Goal: Complete application form: Complete application form

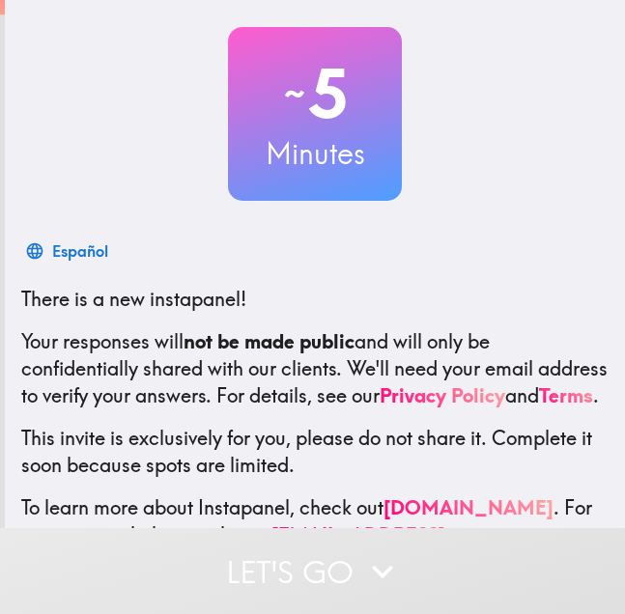
scroll to position [189, 0]
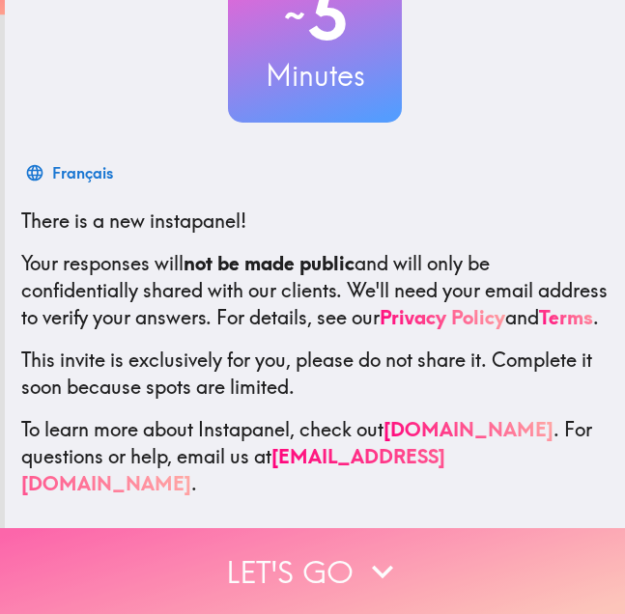
click at [310, 531] on button "Let's go" at bounding box center [312, 571] width 625 height 86
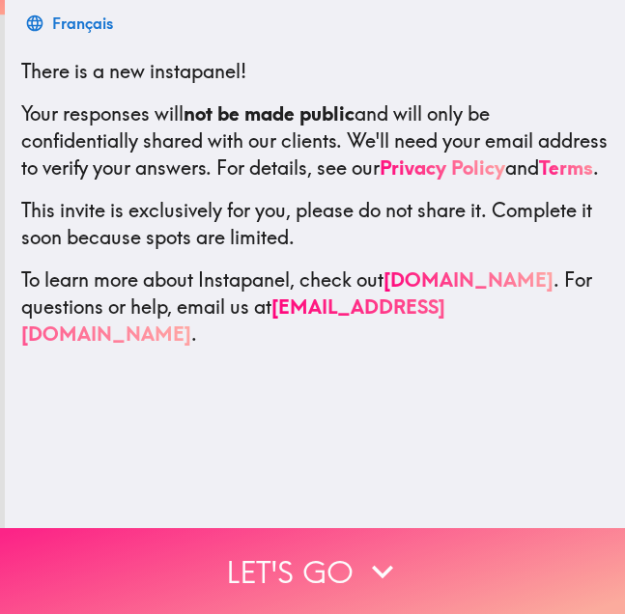
scroll to position [0, 0]
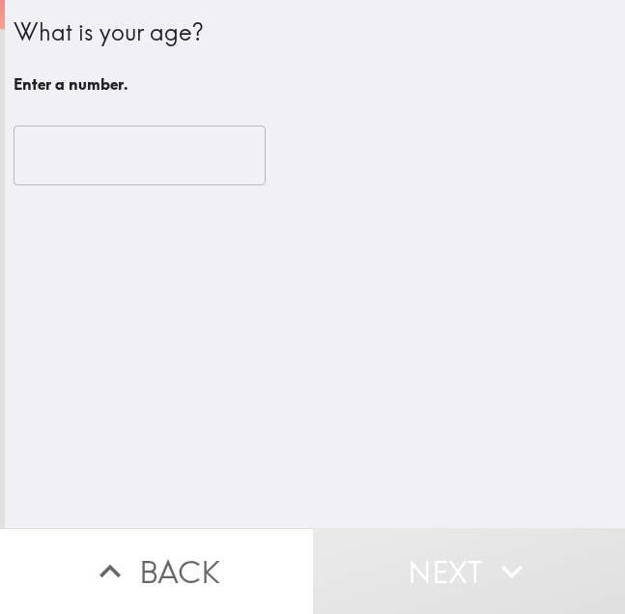
click at [118, 170] on input "number" at bounding box center [140, 155] width 252 height 60
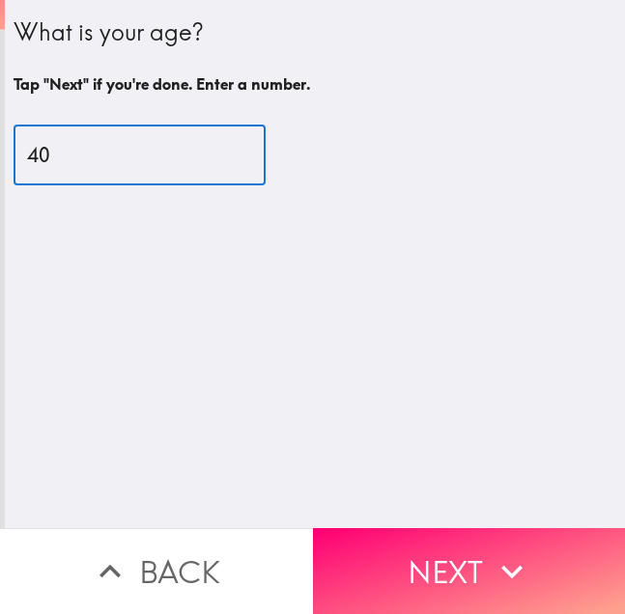
type input "40"
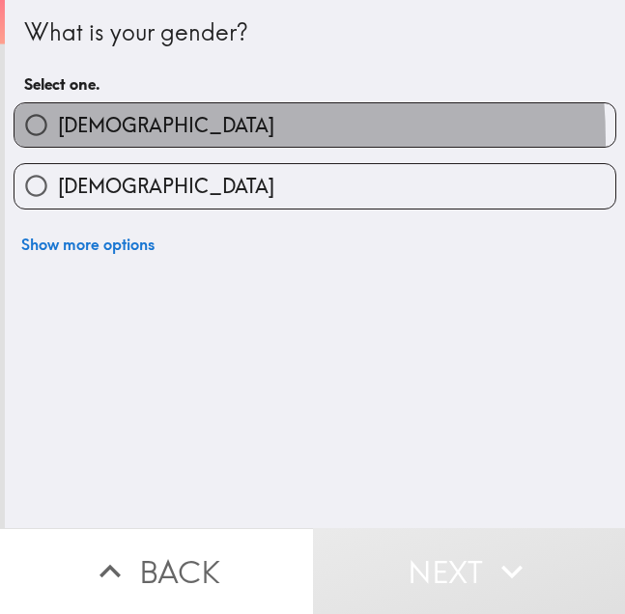
click at [124, 141] on label "[DEMOGRAPHIC_DATA]" at bounding box center [314, 124] width 600 height 43
click at [58, 141] on input "[DEMOGRAPHIC_DATA]" at bounding box center [35, 124] width 43 height 43
radio input "true"
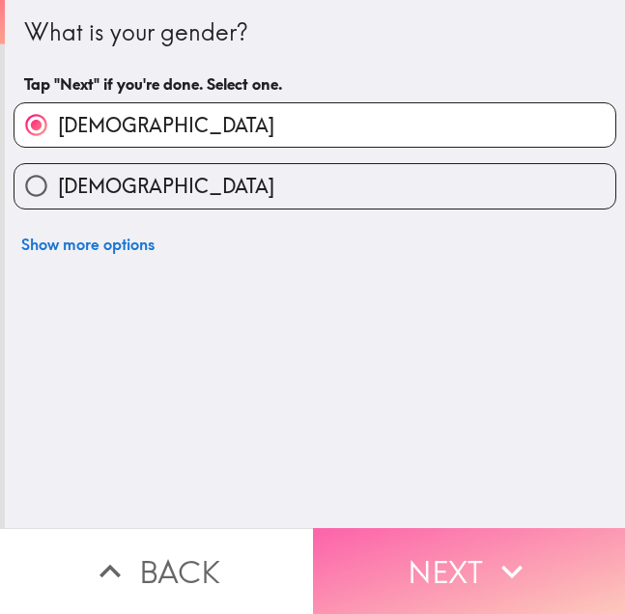
click at [393, 543] on button "Next" at bounding box center [469, 571] width 313 height 86
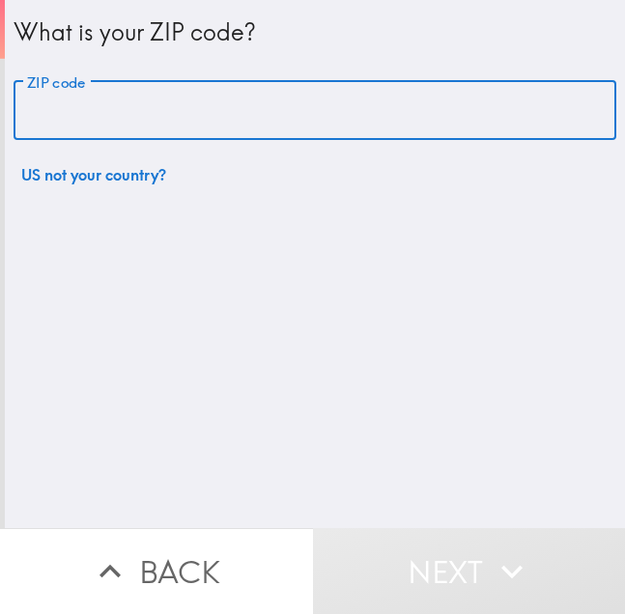
click at [153, 121] on input "ZIP code" at bounding box center [315, 111] width 602 height 60
click at [200, 119] on input "ZIP code" at bounding box center [315, 111] width 602 height 60
click at [242, 134] on input "ZIP code" at bounding box center [315, 111] width 602 height 60
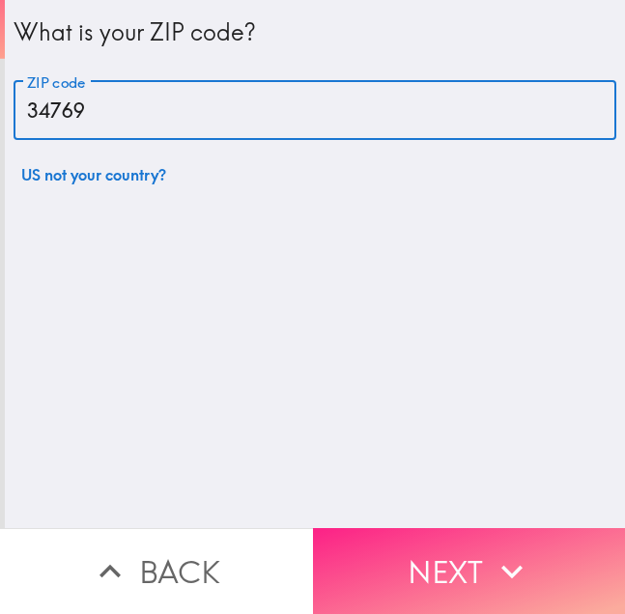
type input "34769"
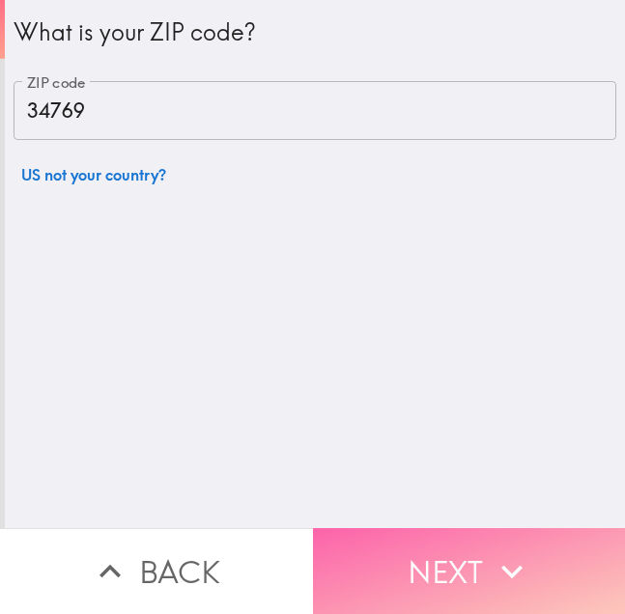
click at [430, 580] on button "Next" at bounding box center [469, 571] width 313 height 86
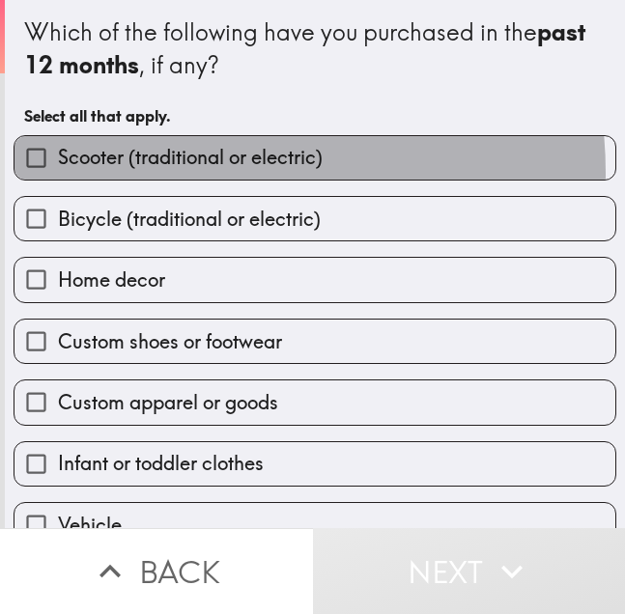
click at [181, 173] on label "Scooter (traditional or electric)" at bounding box center [314, 157] width 600 height 43
click at [58, 173] on input "Scooter (traditional or electric)" at bounding box center [35, 157] width 43 height 43
checkbox input "true"
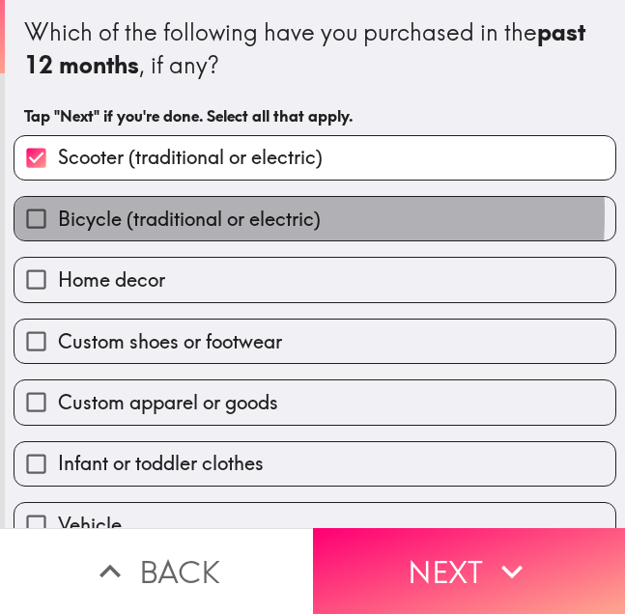
click at [181, 214] on span "Bicycle (traditional or electric)" at bounding box center [189, 219] width 263 height 27
click at [58, 214] on input "Bicycle (traditional or electric)" at bounding box center [35, 218] width 43 height 43
checkbox input "true"
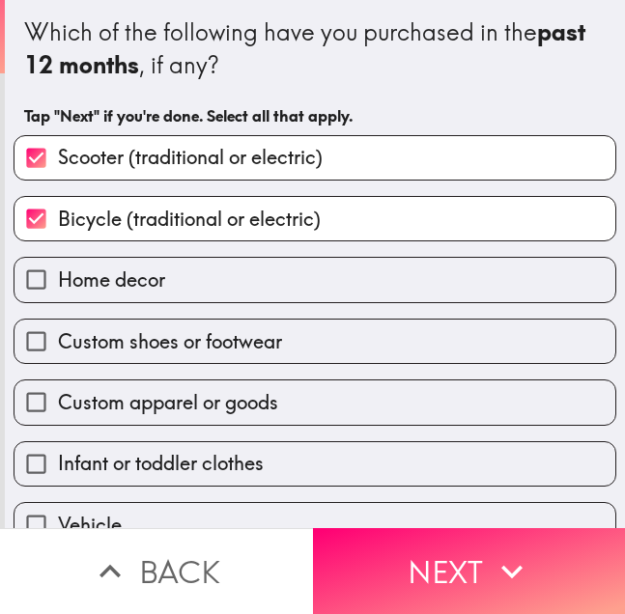
click at [185, 279] on label "Home decor" at bounding box center [314, 279] width 600 height 43
click at [58, 279] on input "Home decor" at bounding box center [35, 279] width 43 height 43
checkbox input "true"
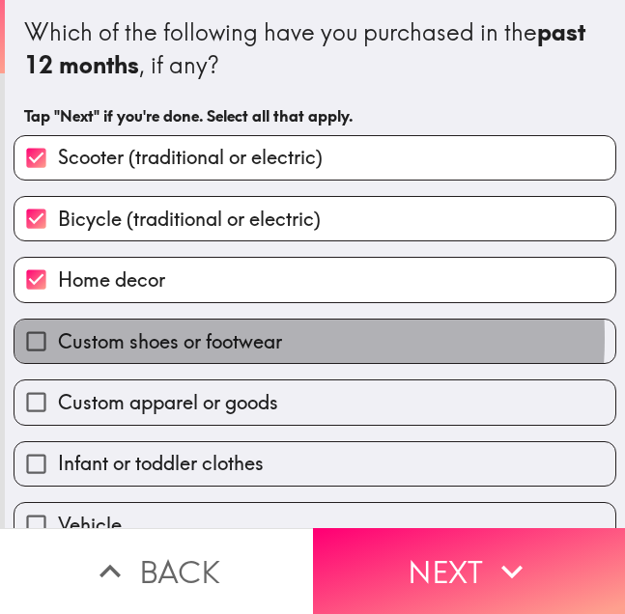
click at [196, 338] on span "Custom shoes or footwear" at bounding box center [170, 341] width 224 height 27
click at [58, 338] on input "Custom shoes or footwear" at bounding box center [35, 341] width 43 height 43
checkbox input "true"
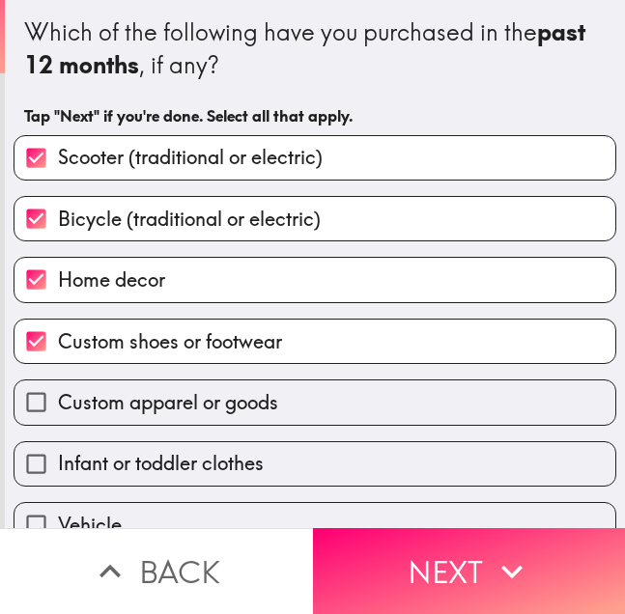
click at [213, 399] on span "Custom apparel or goods" at bounding box center [168, 402] width 220 height 27
click at [58, 399] on input "Custom apparel or goods" at bounding box center [35, 401] width 43 height 43
checkbox input "true"
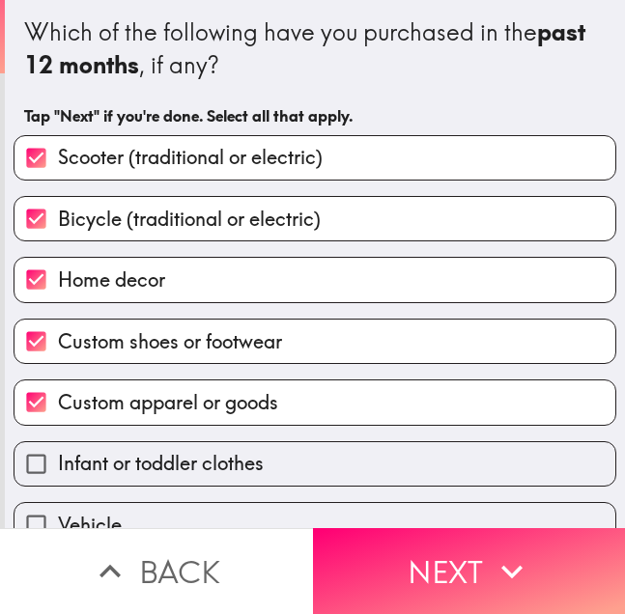
scroll to position [96, 0]
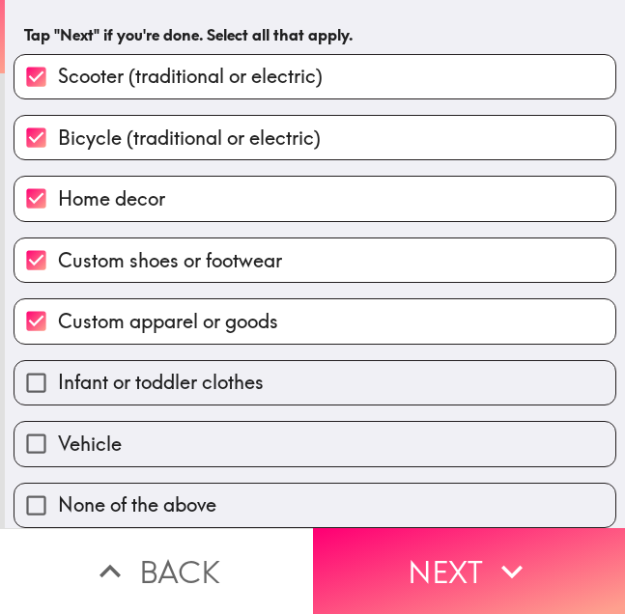
click at [304, 430] on label "Vehicle" at bounding box center [314, 443] width 600 height 43
click at [58, 430] on input "Vehicle" at bounding box center [35, 443] width 43 height 43
checkbox input "true"
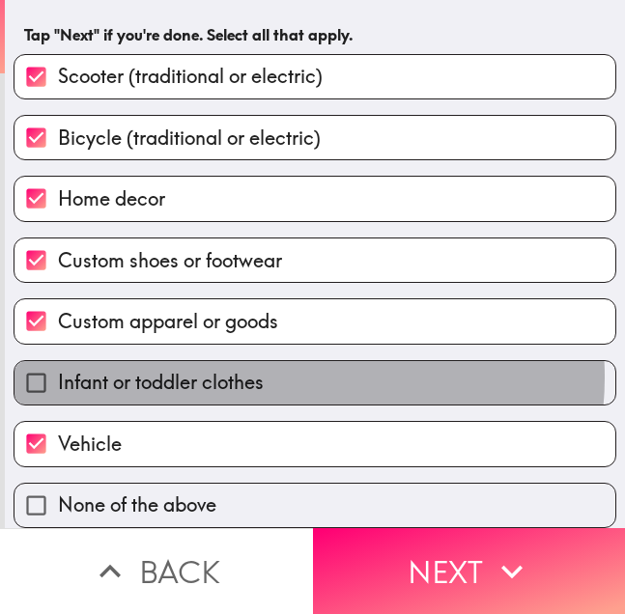
click at [287, 363] on label "Infant or toddler clothes" at bounding box center [314, 382] width 600 height 43
click at [58, 363] on input "Infant or toddler clothes" at bounding box center [35, 382] width 43 height 43
checkbox input "true"
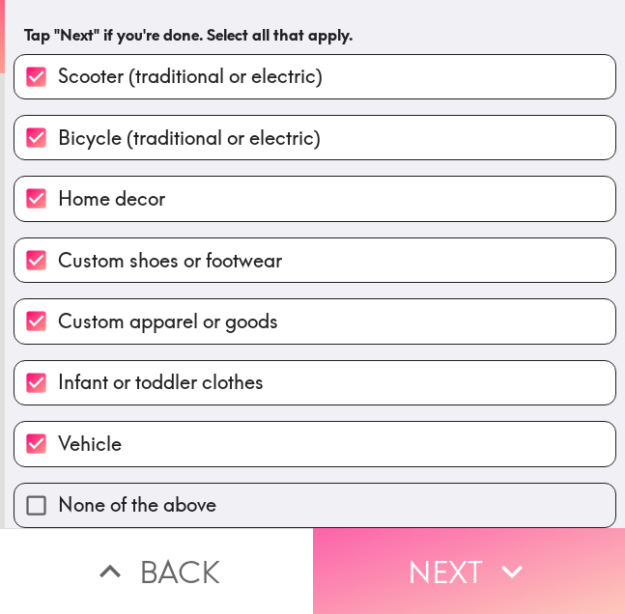
click at [416, 529] on button "Next" at bounding box center [469, 571] width 313 height 86
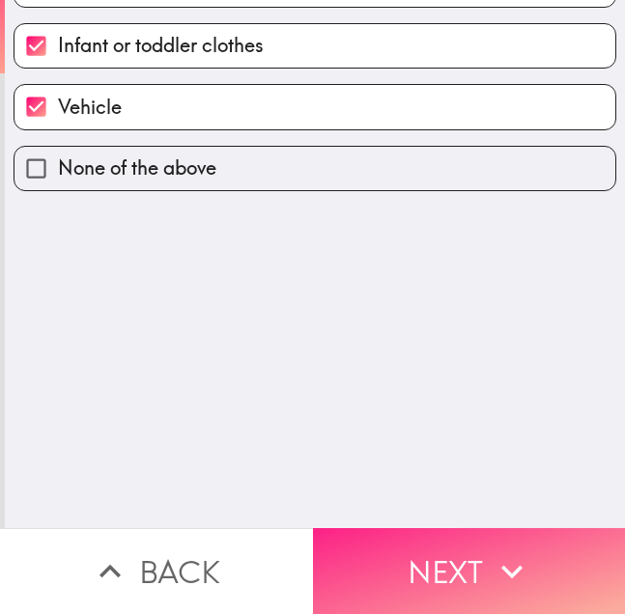
scroll to position [0, 0]
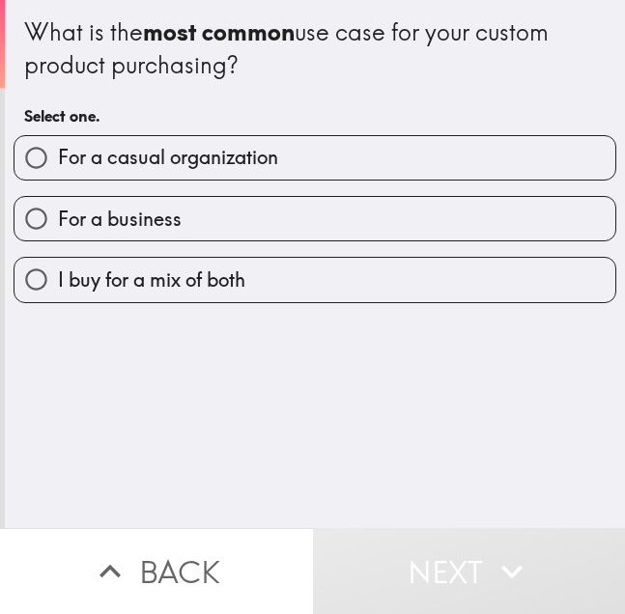
click at [275, 163] on label "For a casual organization" at bounding box center [314, 157] width 600 height 43
click at [58, 163] on input "For a casual organization" at bounding box center [35, 157] width 43 height 43
radio input "true"
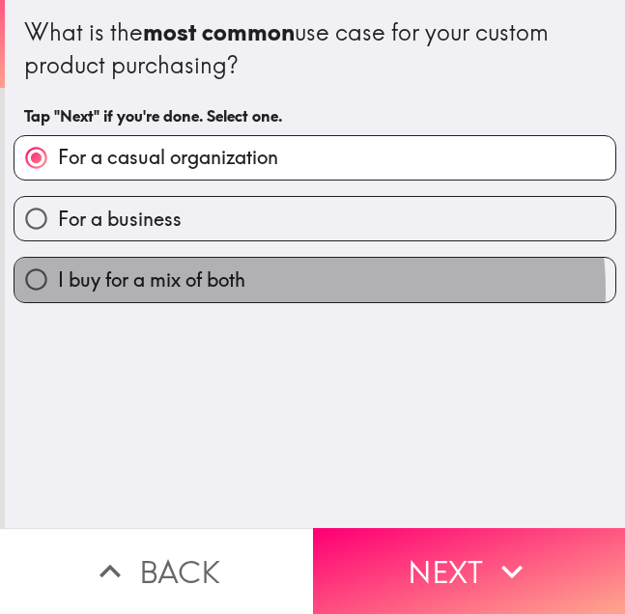
click at [269, 290] on label "I buy for a mix of both" at bounding box center [314, 279] width 600 height 43
click at [58, 290] on input "I buy for a mix of both" at bounding box center [35, 279] width 43 height 43
radio input "true"
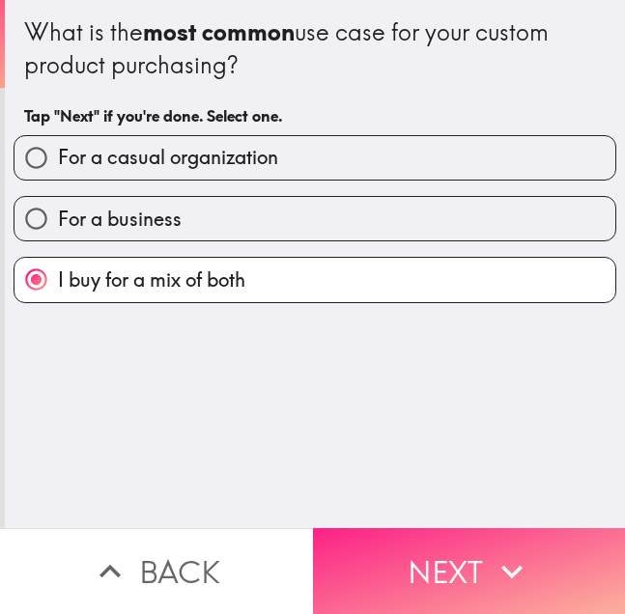
click at [380, 565] on button "Next" at bounding box center [469, 571] width 313 height 86
